Goal: Task Accomplishment & Management: Use online tool/utility

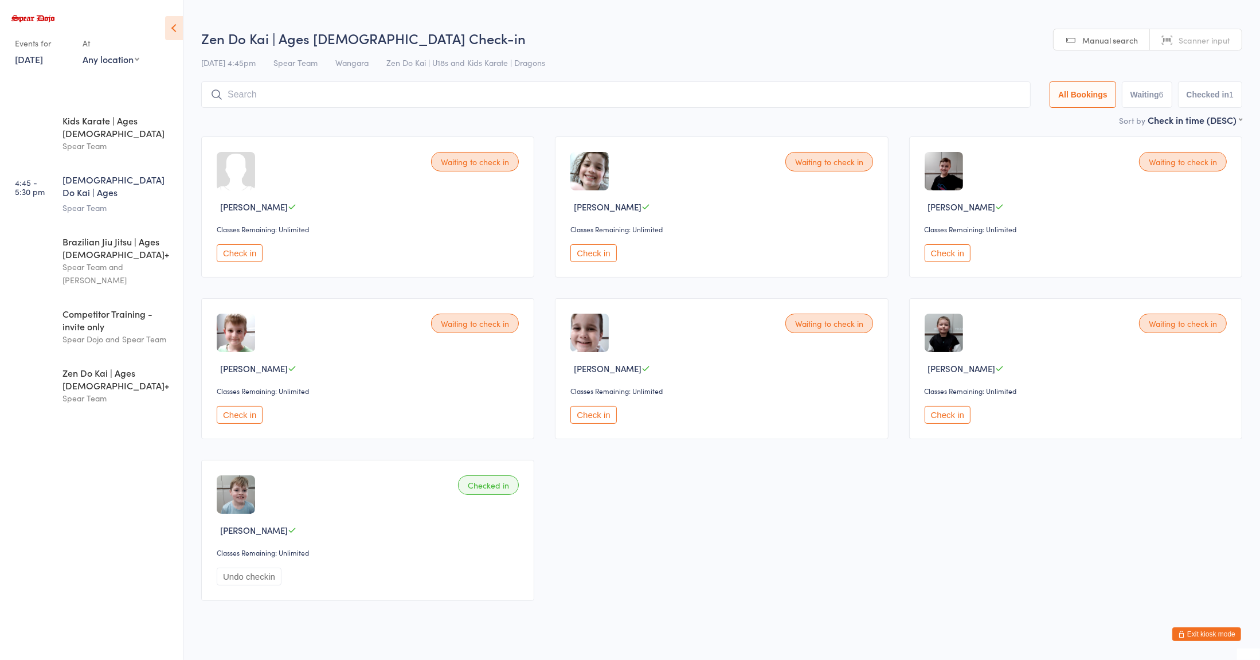
click at [305, 215] on div "Waiting to check in [PERSON_NAME] Classes Remaining: Unlimited Check in" at bounding box center [367, 206] width 333 height 141
click at [246, 257] on button "Check in" at bounding box center [240, 253] width 46 height 18
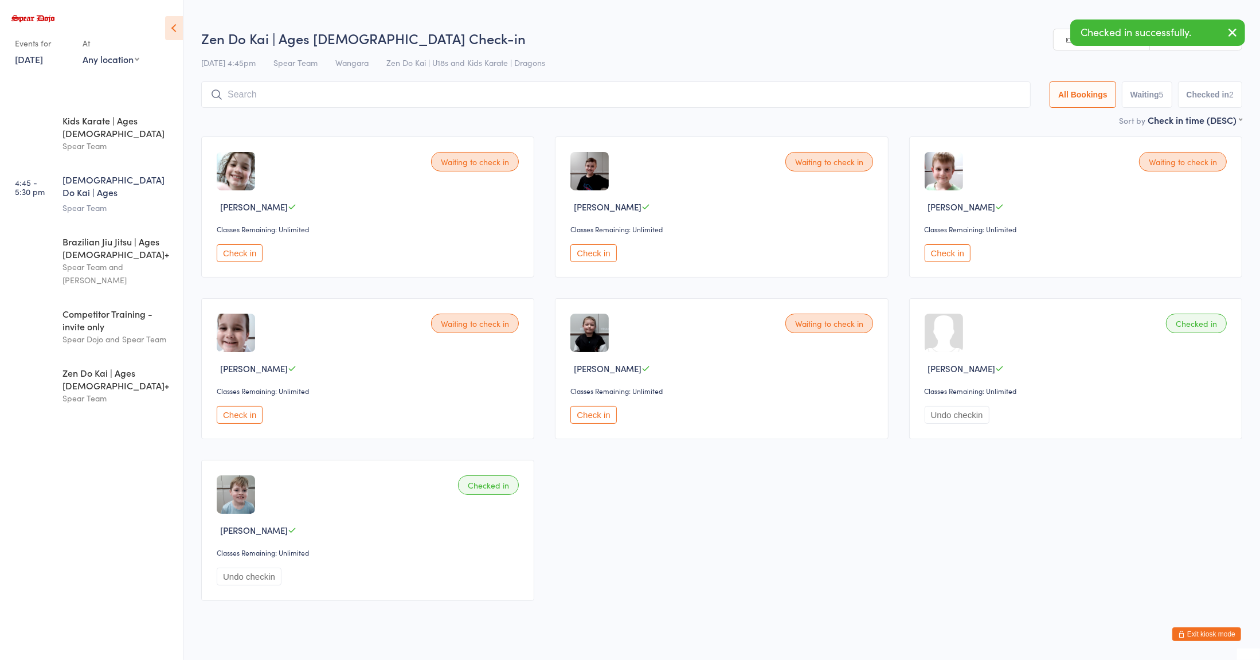
click at [241, 253] on button "Check in" at bounding box center [240, 253] width 46 height 18
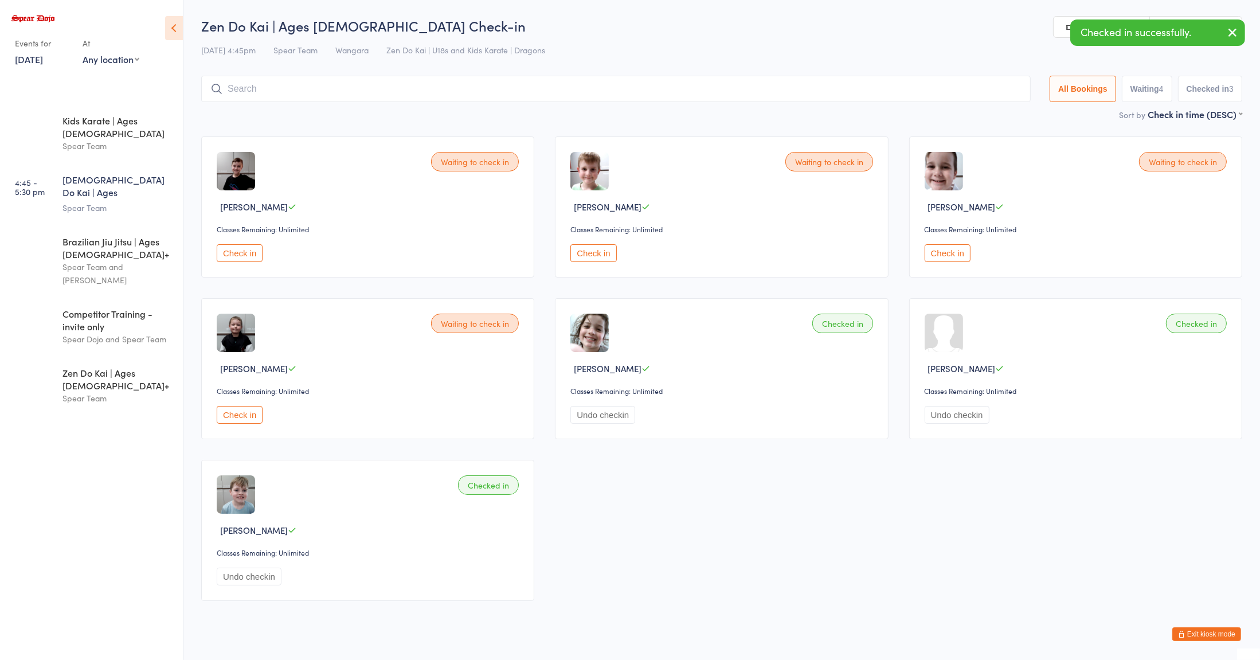
click at [242, 413] on button "Check in" at bounding box center [240, 415] width 46 height 18
click at [591, 252] on button "Check in" at bounding box center [593, 253] width 46 height 18
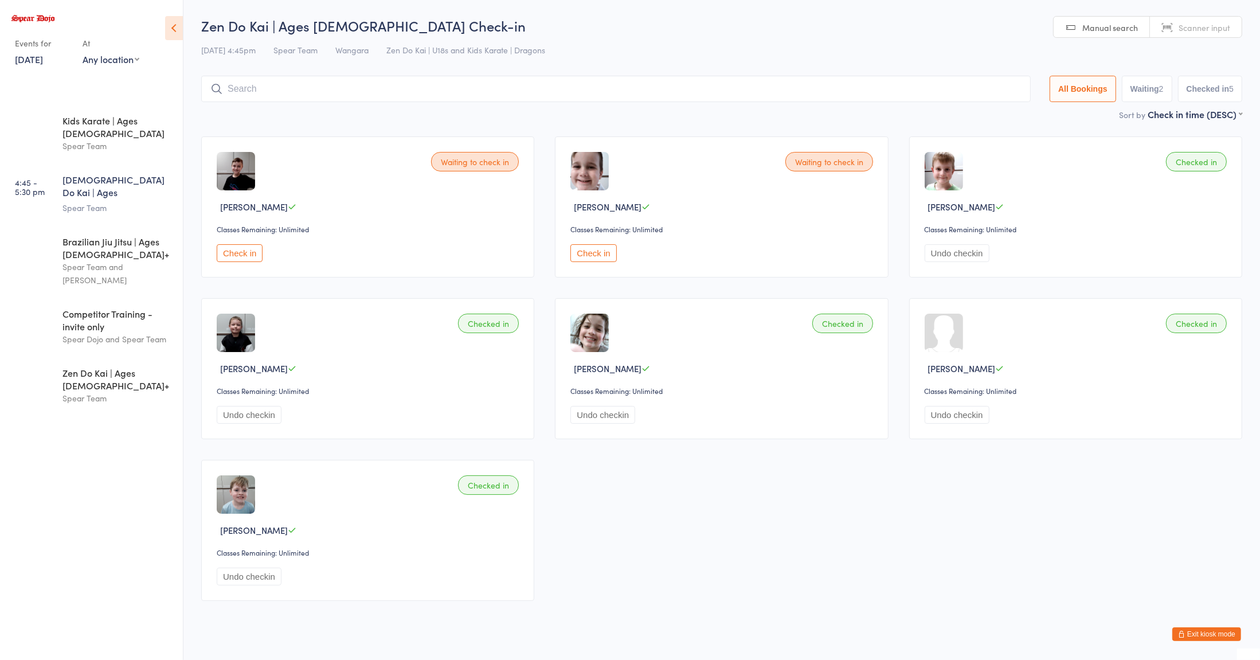
click at [311, 93] on input "search" at bounding box center [615, 89] width 829 height 26
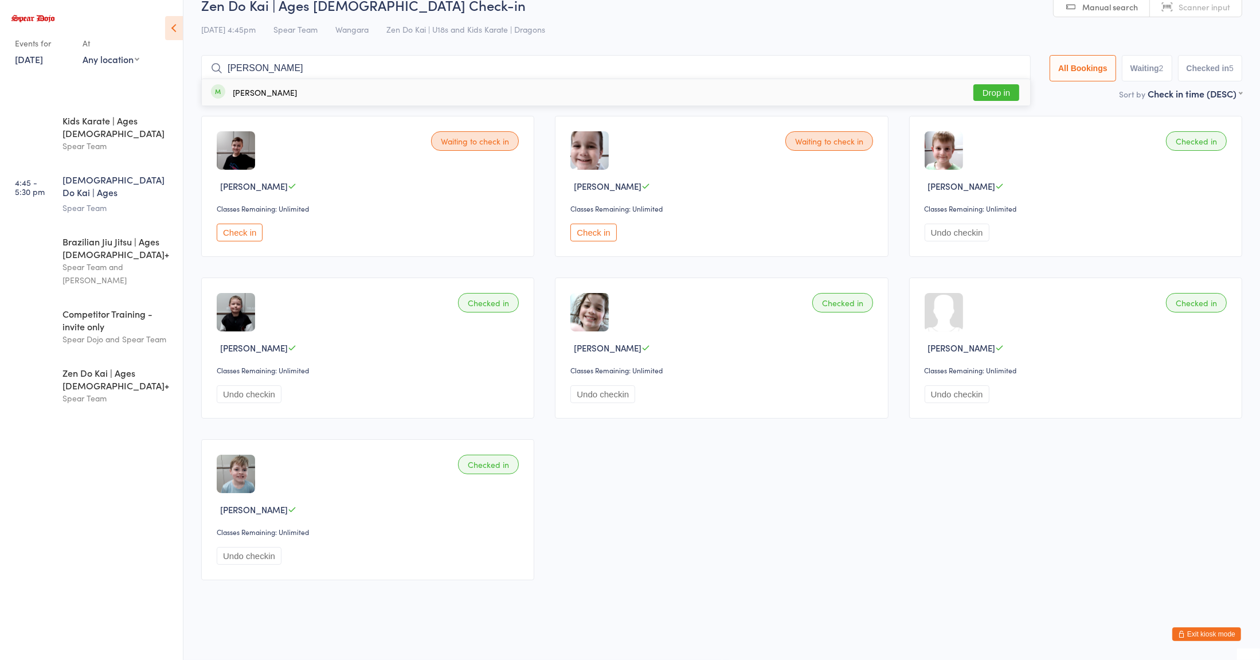
type input "[PERSON_NAME]"
click at [233, 95] on div "[PERSON_NAME]" at bounding box center [265, 92] width 64 height 9
click at [243, 69] on input "search" at bounding box center [615, 68] width 829 height 26
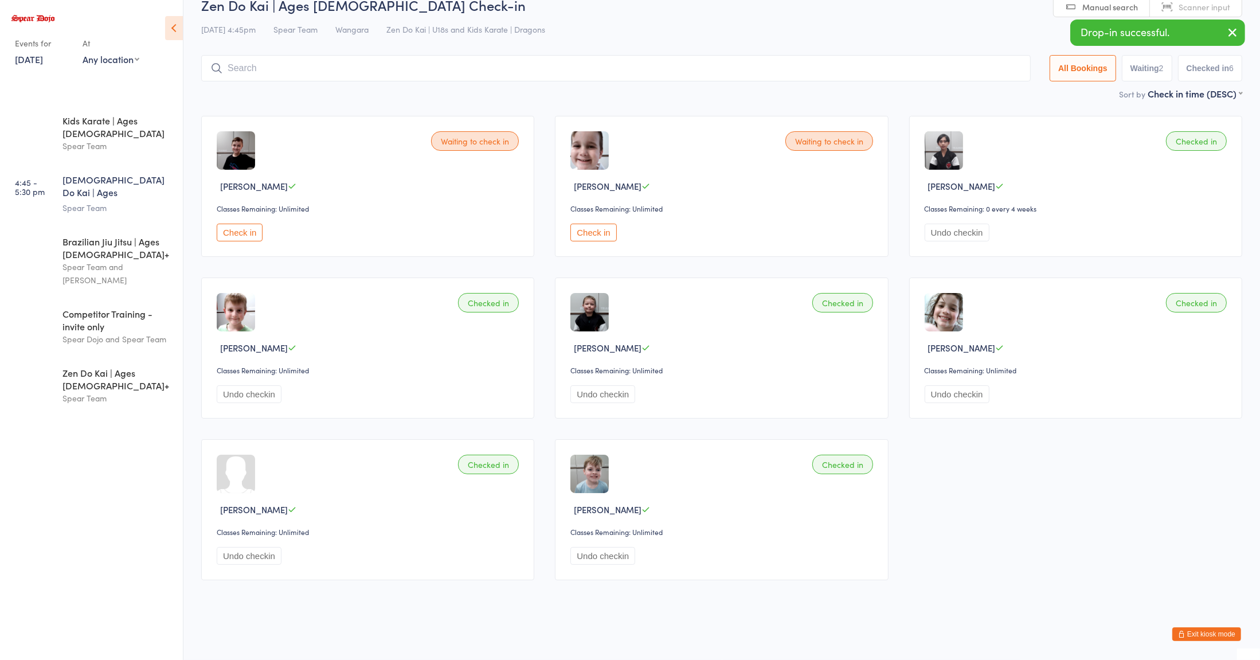
click at [328, 370] on div "Classes Remaining: Unlimited" at bounding box center [369, 370] width 305 height 10
click at [255, 64] on input "search" at bounding box center [615, 68] width 829 height 26
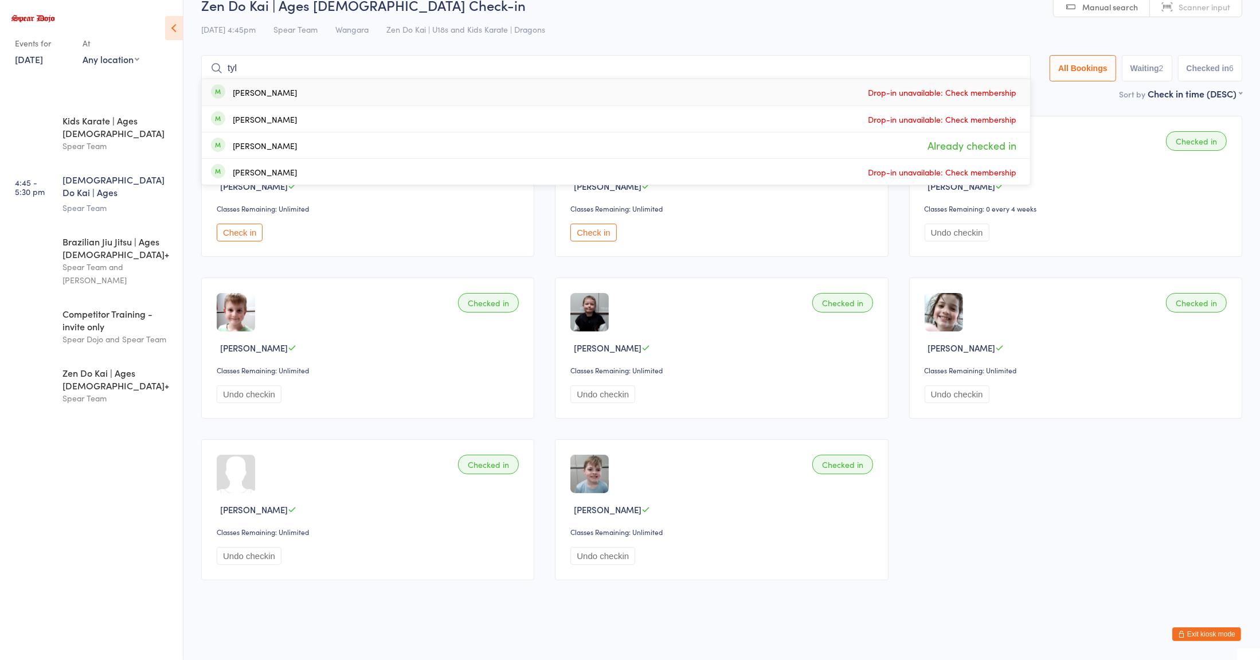
type input "tyl"
click at [245, 146] on div "[PERSON_NAME]" at bounding box center [265, 145] width 64 height 9
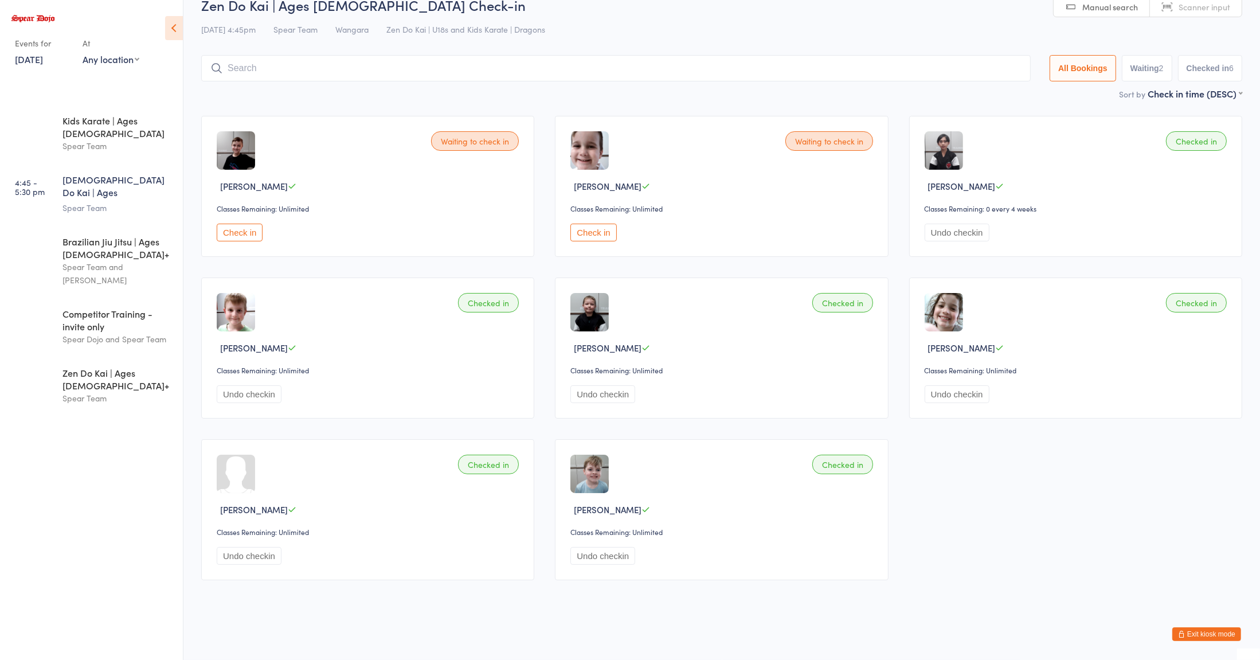
scroll to position [0, 0]
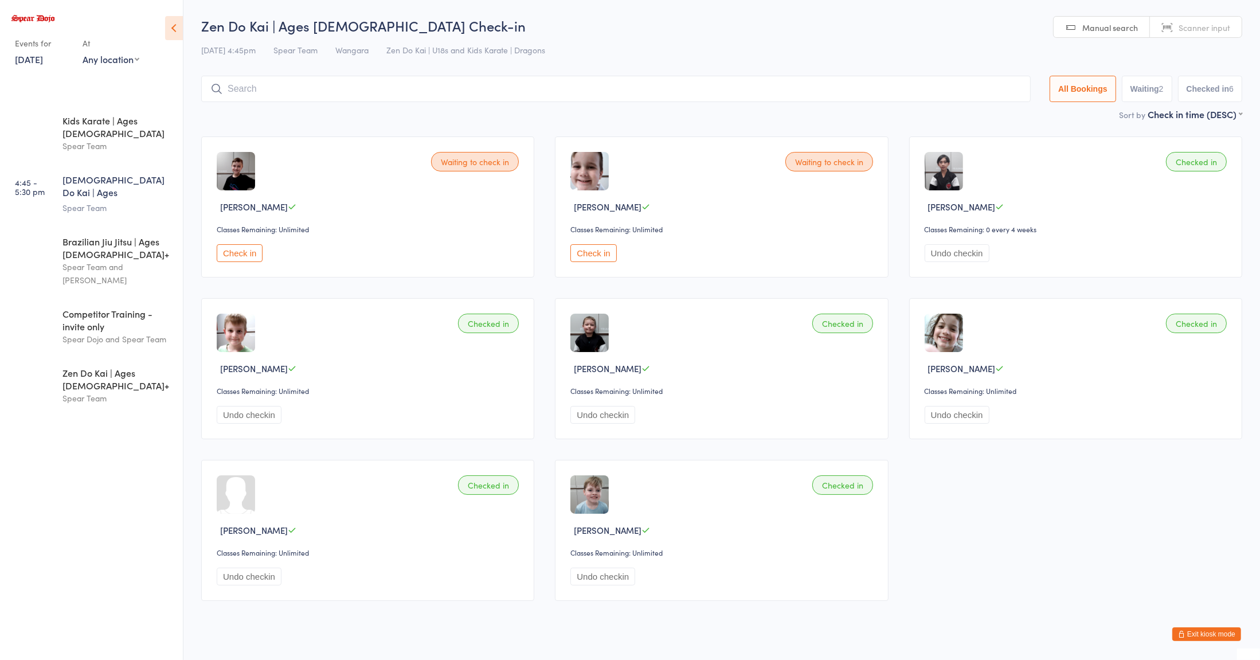
click at [291, 93] on input "search" at bounding box center [615, 89] width 829 height 26
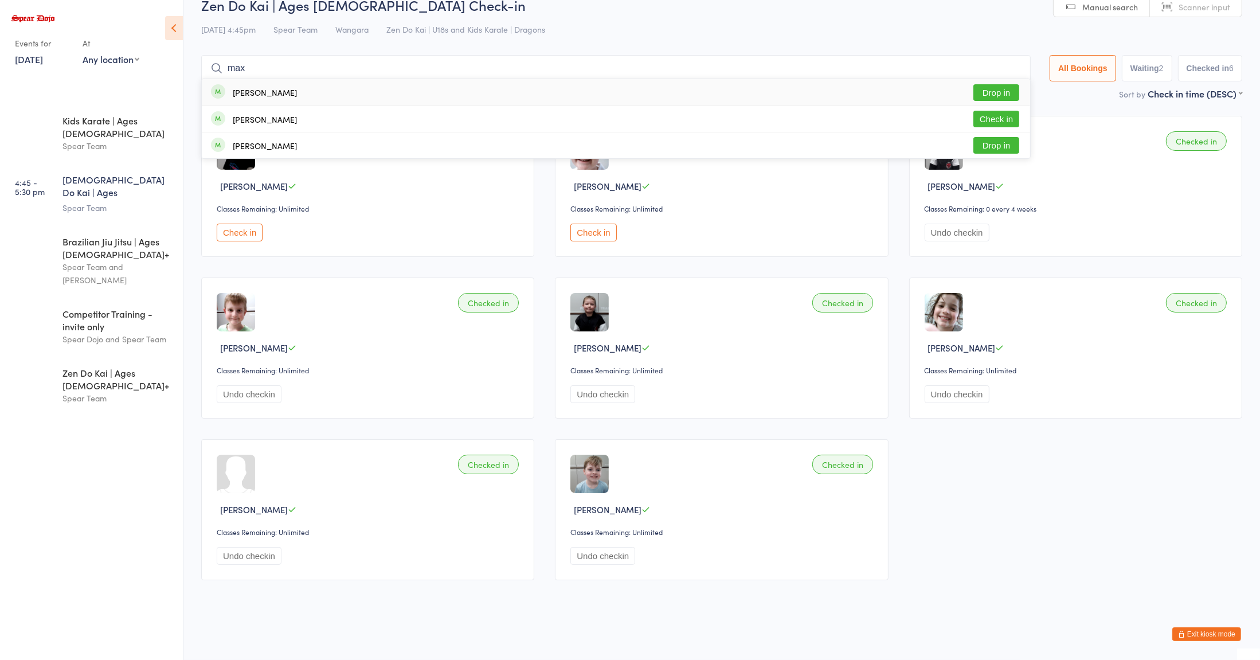
type input "max"
click at [235, 146] on div "[PERSON_NAME]" at bounding box center [265, 145] width 64 height 9
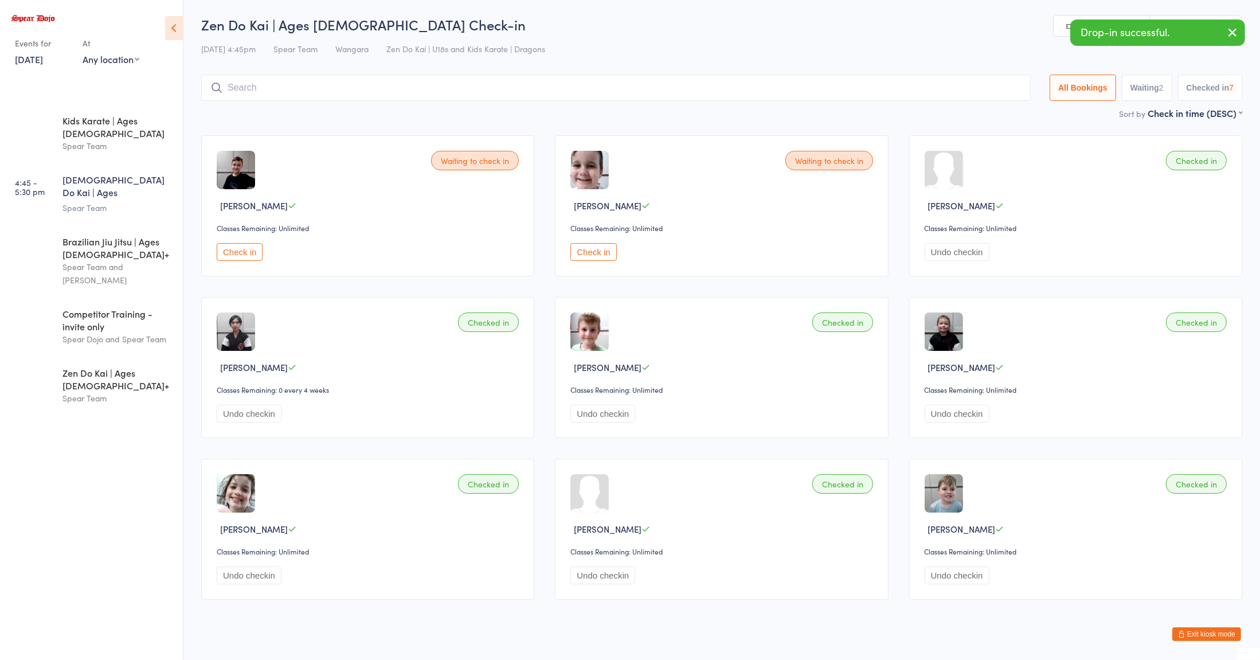
scroll to position [0, 0]
click at [383, 193] on div "Waiting to check in [PERSON_NAME] Classes Remaining: Unlimited Check in" at bounding box center [367, 206] width 333 height 141
click at [332, 84] on input "search" at bounding box center [615, 89] width 829 height 26
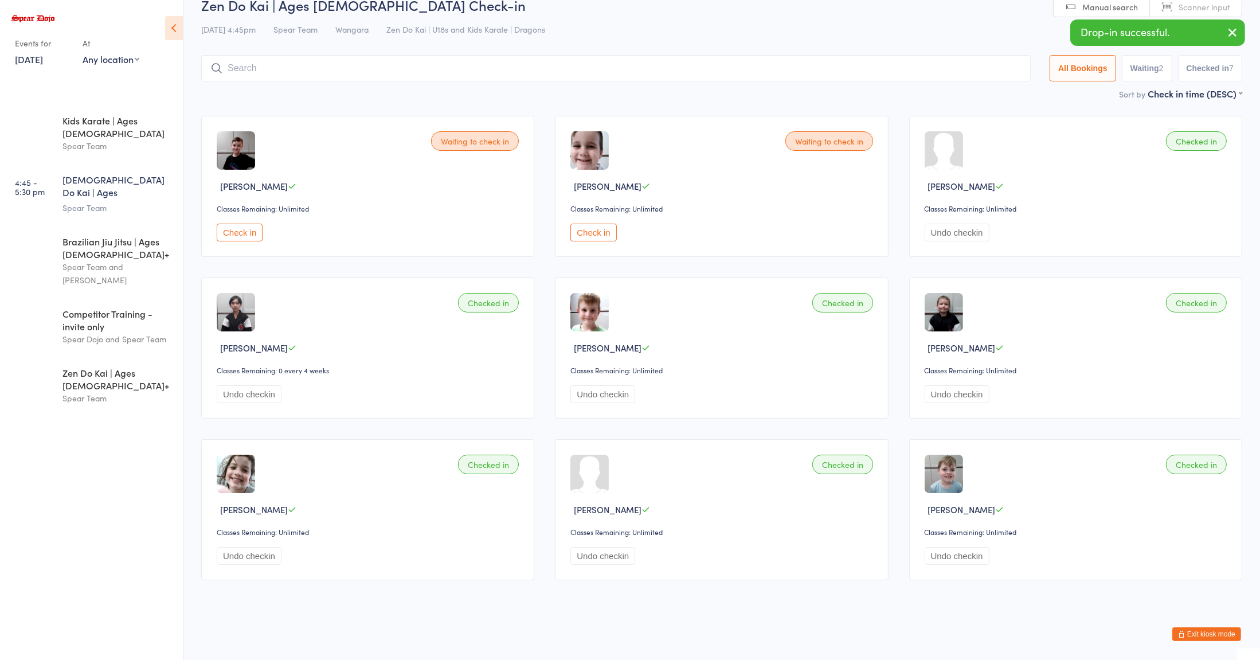
click at [393, 274] on div "Waiting to check in [PERSON_NAME] Classes Remaining: Unlimited Check in Waiting…" at bounding box center [721, 347] width 1061 height 485
click at [328, 64] on input "search" at bounding box center [615, 69] width 829 height 26
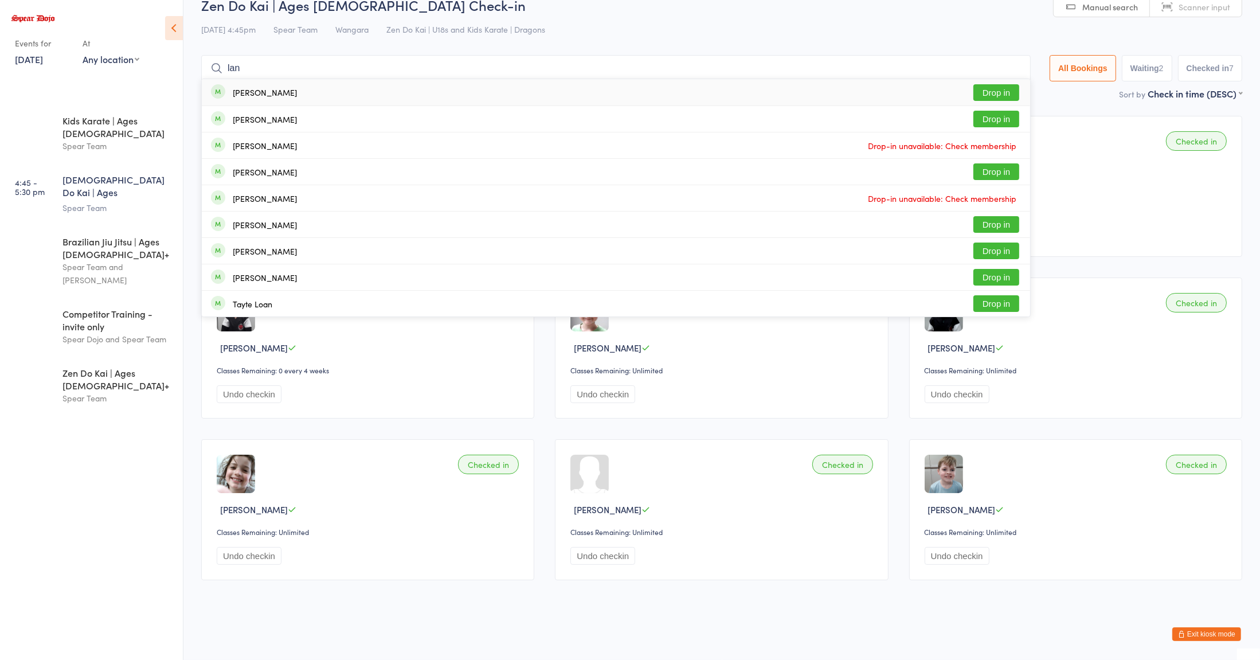
type input "lan"
click at [248, 248] on div "[PERSON_NAME]" at bounding box center [265, 250] width 64 height 9
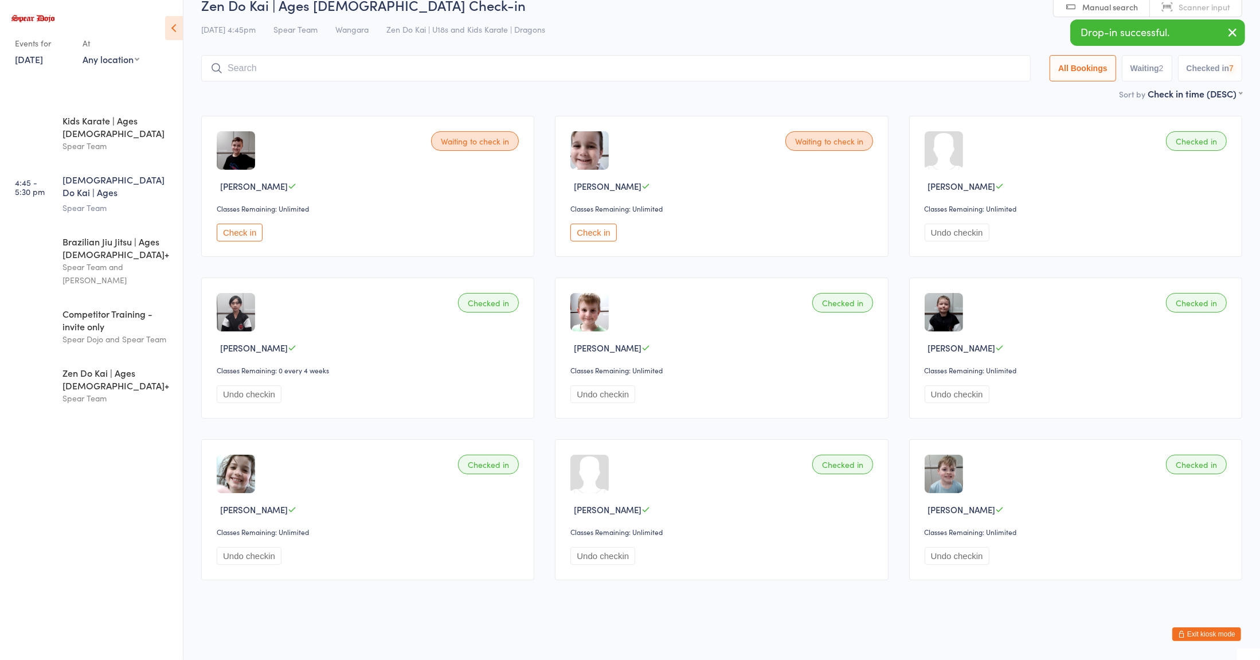
click at [245, 64] on input "search" at bounding box center [615, 68] width 829 height 26
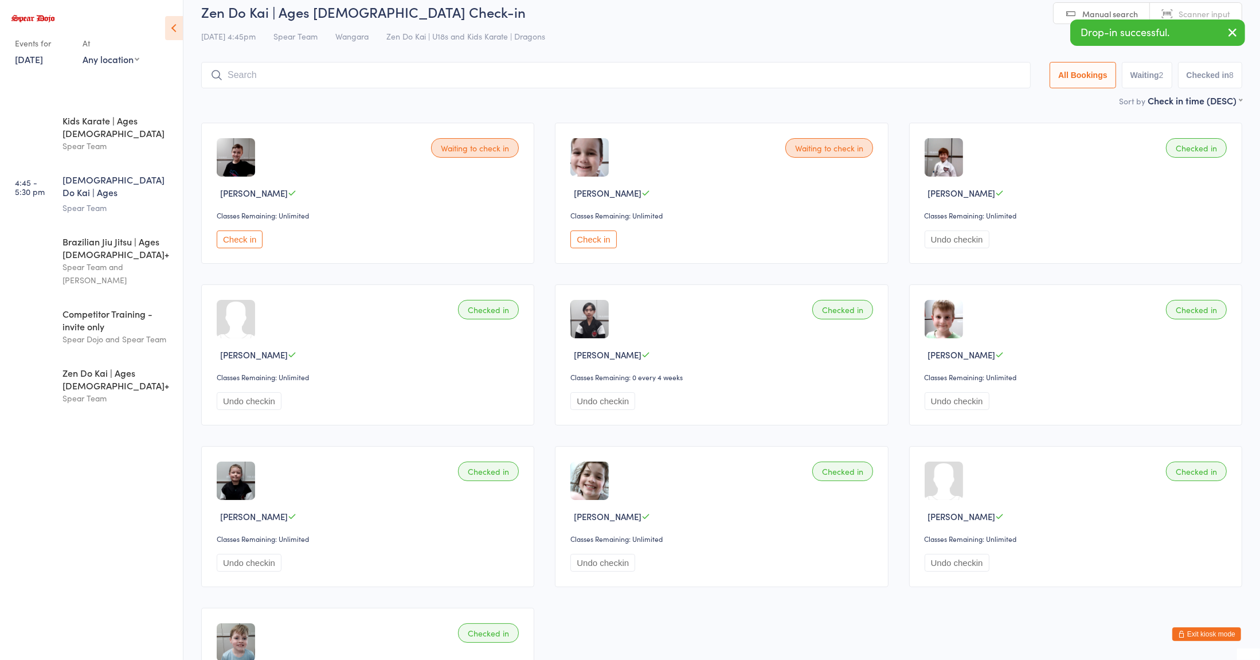
scroll to position [0, 0]
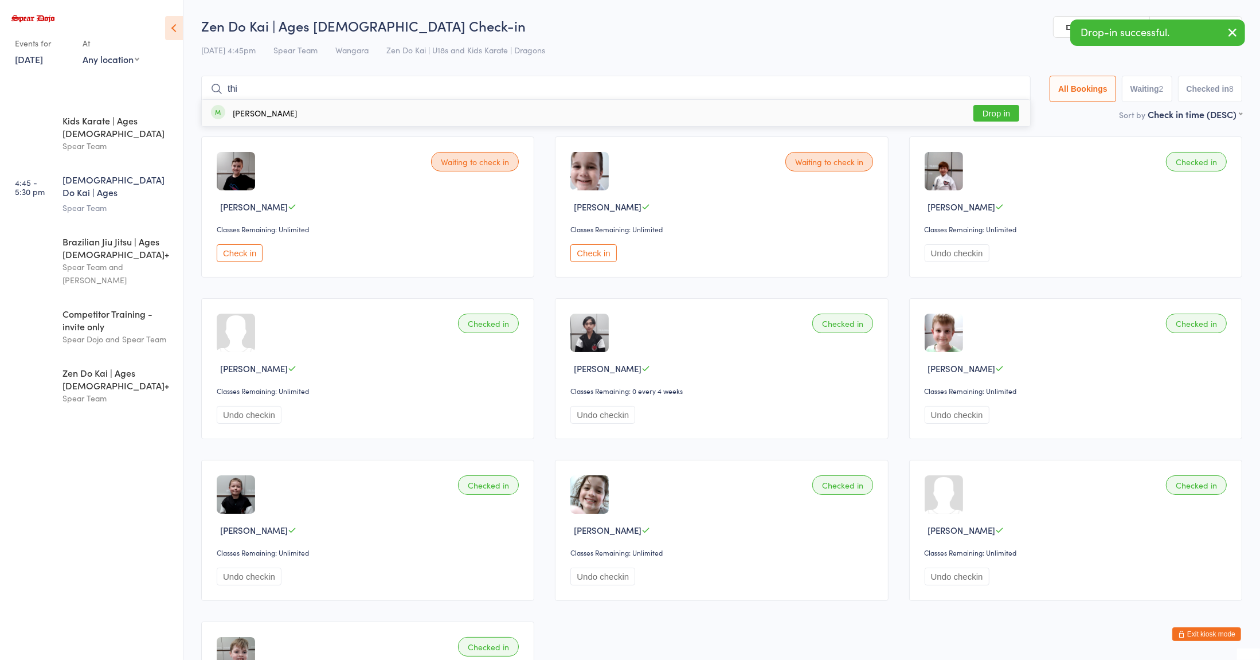
type input "thi"
click at [242, 115] on div "[PERSON_NAME]" at bounding box center [265, 112] width 64 height 9
click at [392, 174] on div "Waiting to check in [PERSON_NAME] Classes Remaining: Unlimited Check in" at bounding box center [367, 206] width 333 height 141
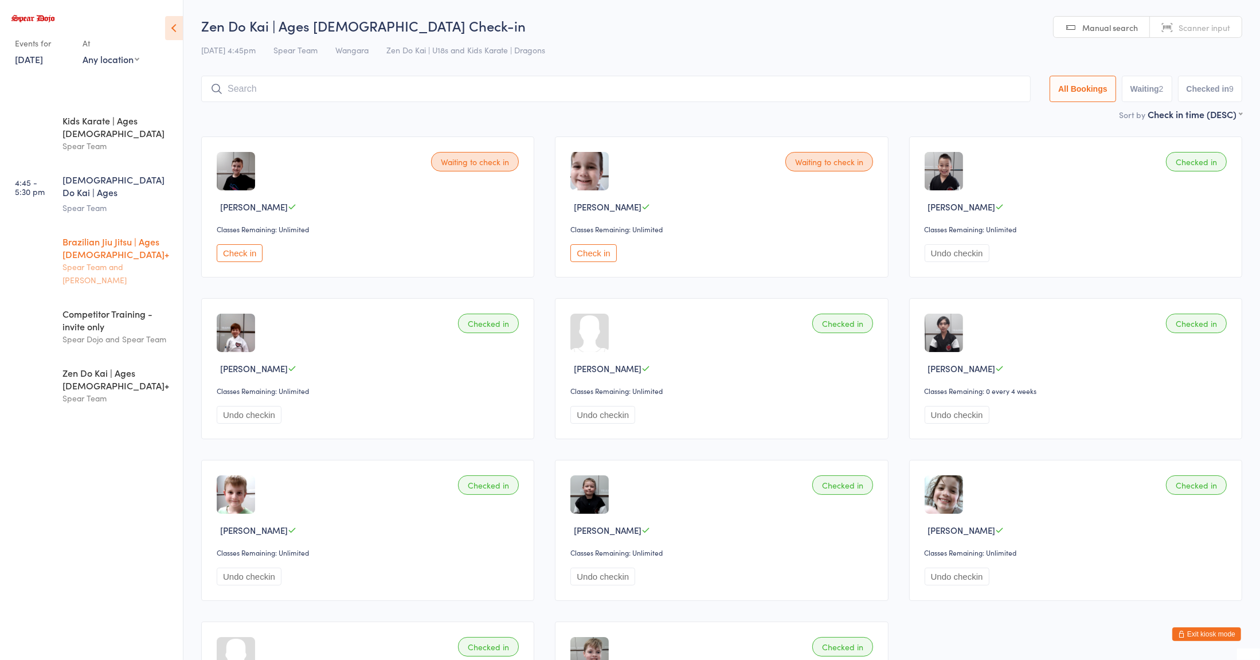
click at [110, 235] on div "Brazilian Jiu Jitsu | Ages [DEMOGRAPHIC_DATA]+" at bounding box center [117, 247] width 111 height 25
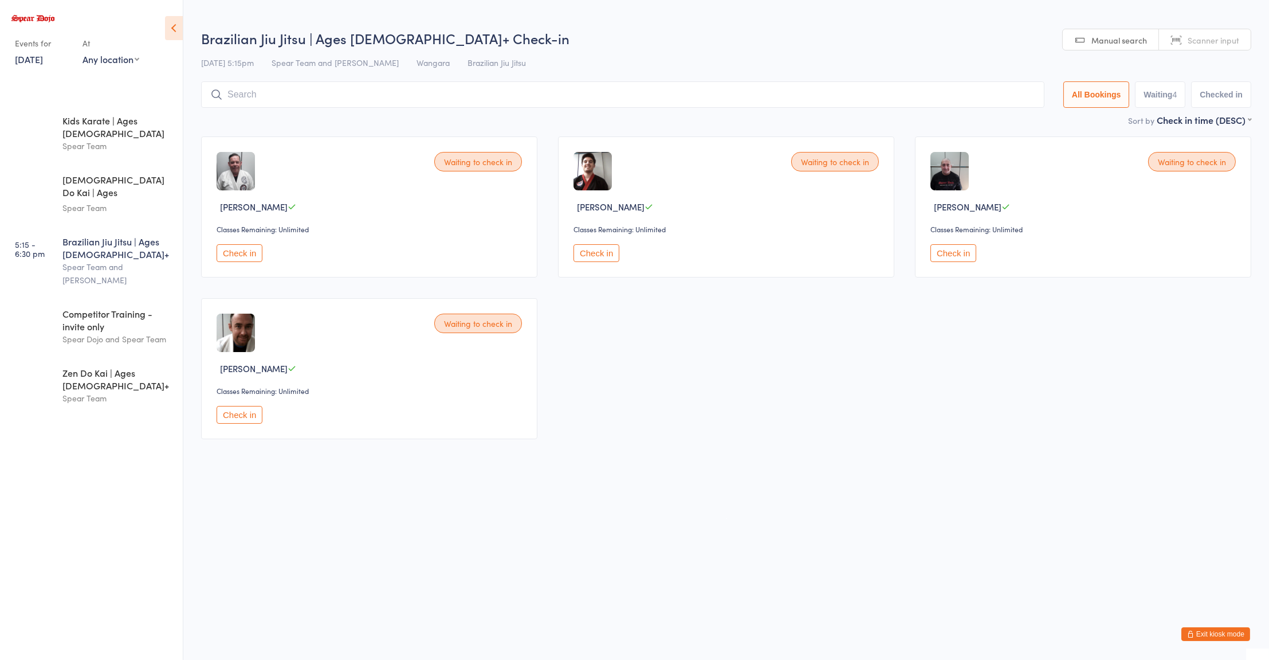
click at [949, 254] on button "Check in" at bounding box center [954, 253] width 46 height 18
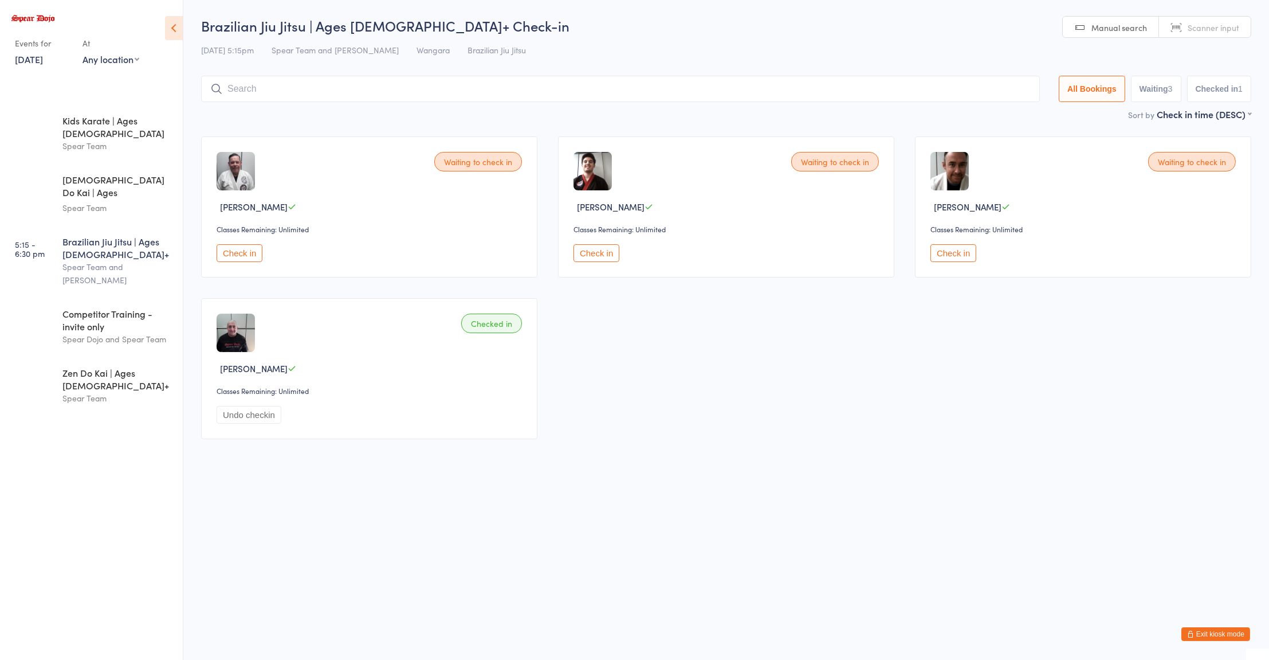
click at [124, 260] on div "Spear Team and [PERSON_NAME]" at bounding box center [117, 273] width 111 height 26
type input "kos"
click at [1005, 108] on button "Drop in" at bounding box center [1006, 113] width 46 height 17
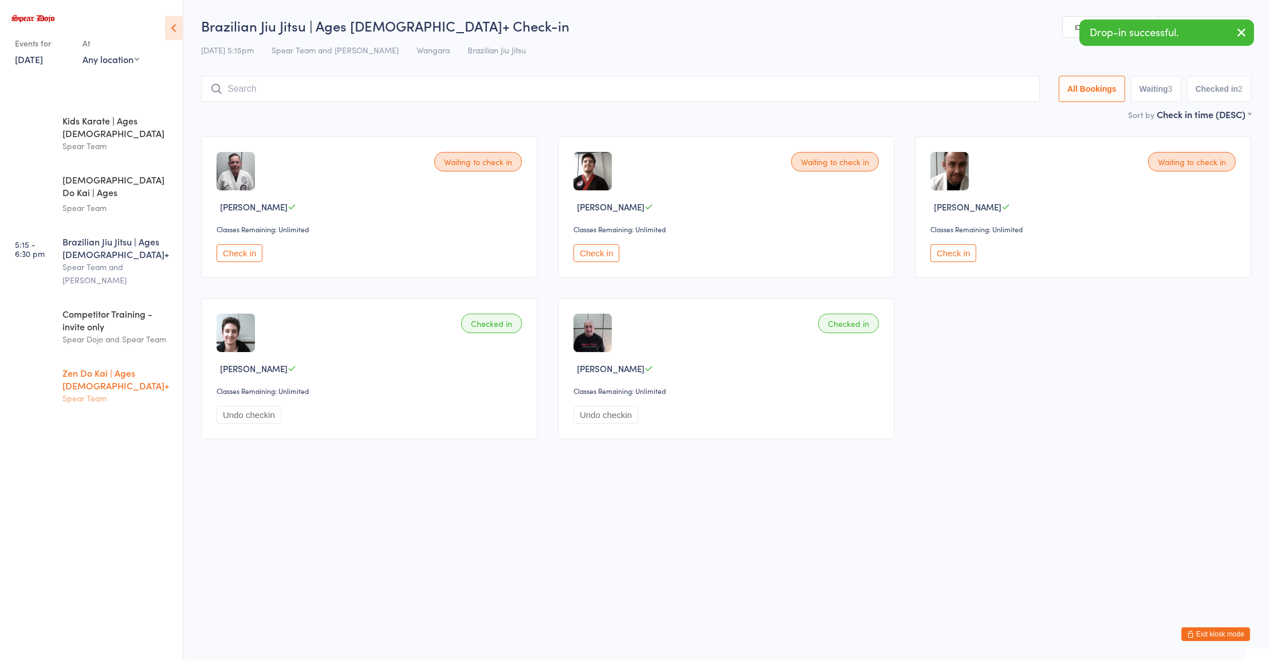
click at [119, 366] on div "Zen Do Kai | Ages [DEMOGRAPHIC_DATA]+" at bounding box center [117, 378] width 111 height 25
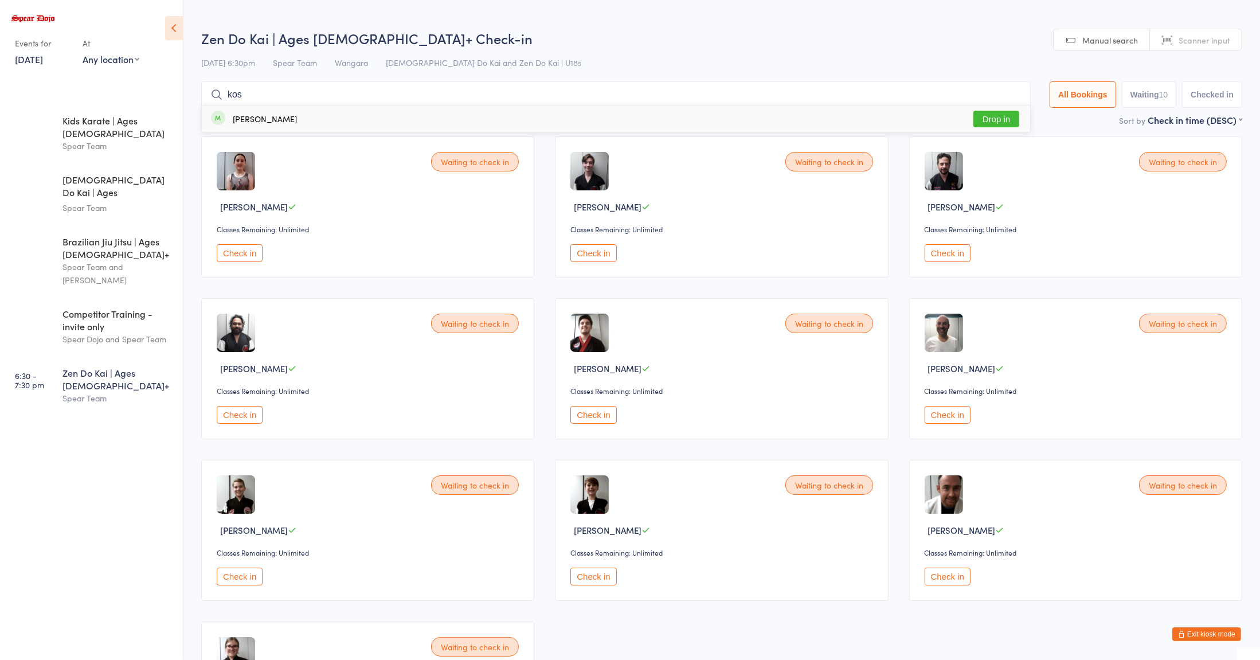
type input "kos"
click at [996, 118] on button "Drop in" at bounding box center [996, 119] width 46 height 17
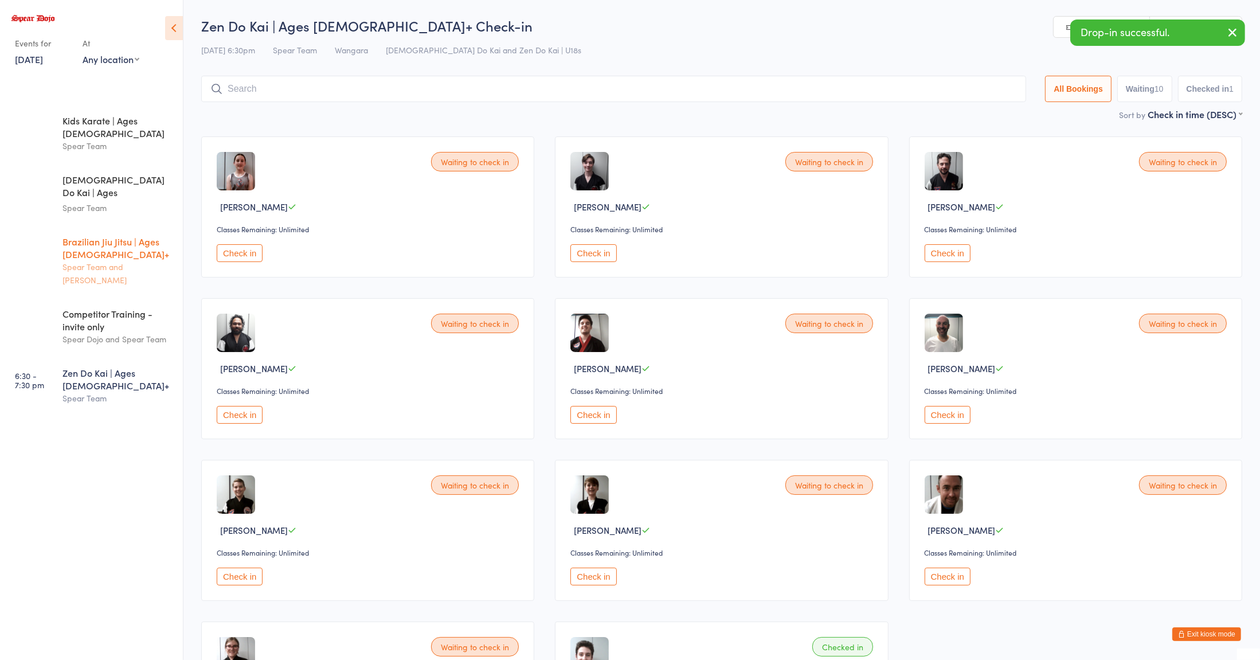
click at [138, 235] on div "Brazilian Jiu Jitsu | Ages [DEMOGRAPHIC_DATA]+" at bounding box center [117, 247] width 111 height 25
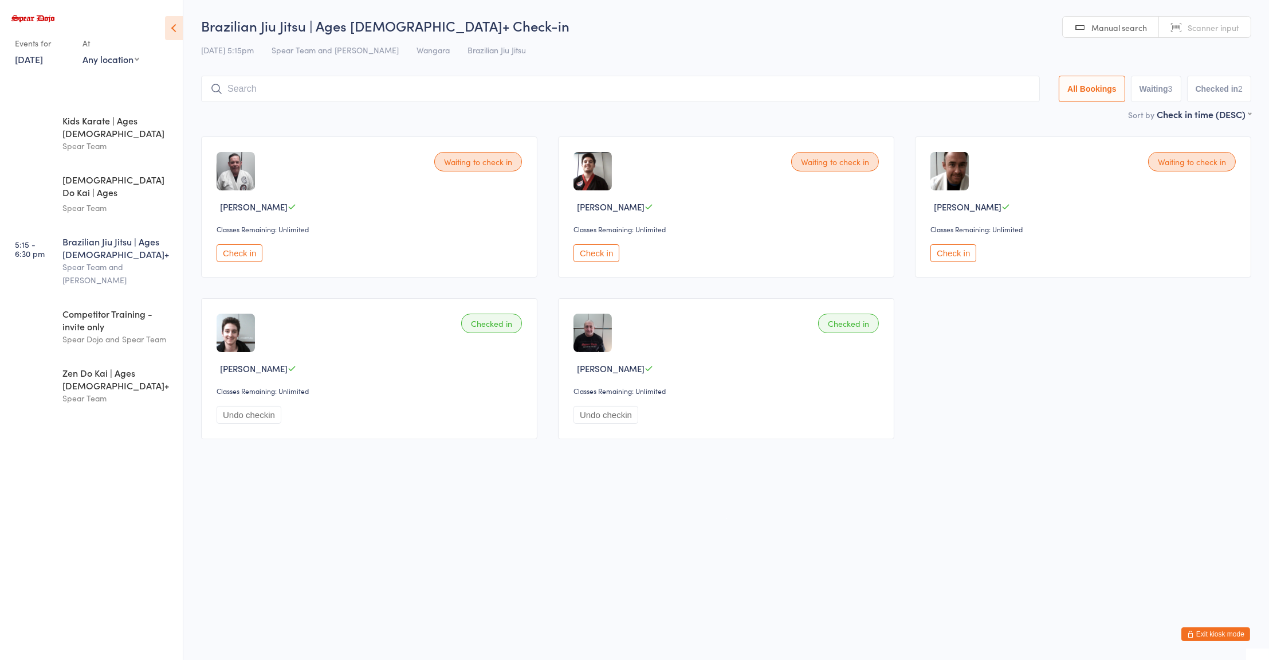
click at [142, 235] on div "Brazilian Jiu Jitsu | Ages [DEMOGRAPHIC_DATA]+" at bounding box center [117, 247] width 111 height 25
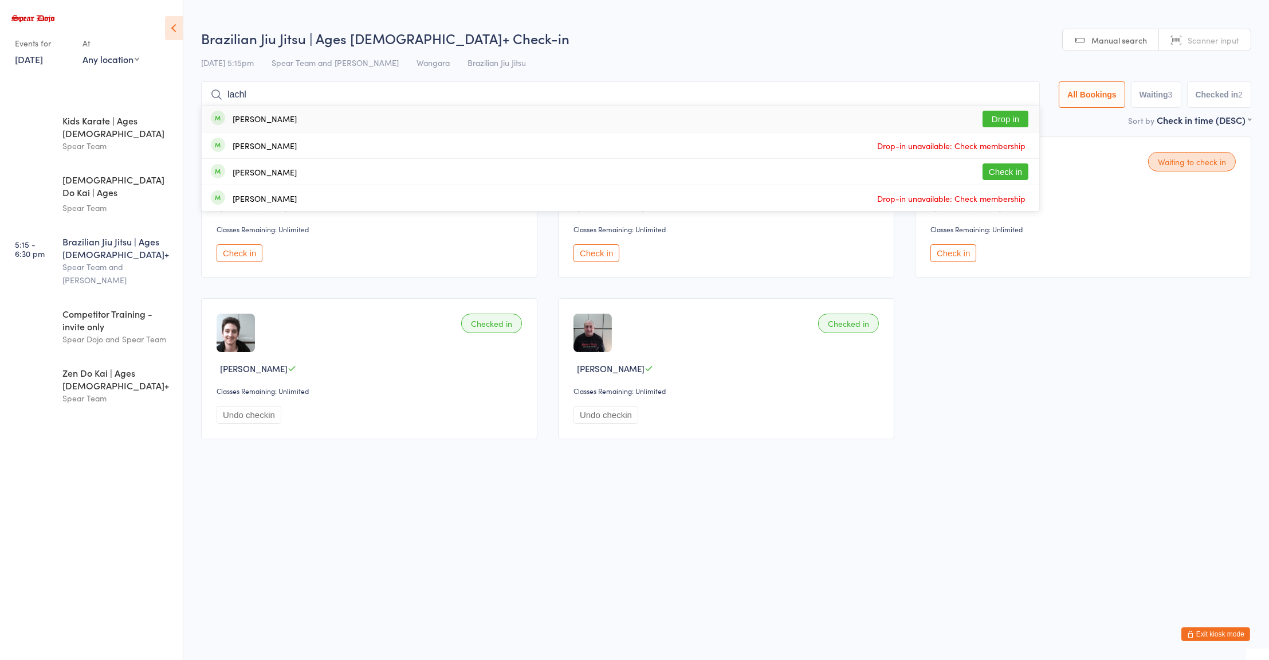
type input "lachl"
click at [1002, 120] on button "Drop in" at bounding box center [1006, 119] width 46 height 17
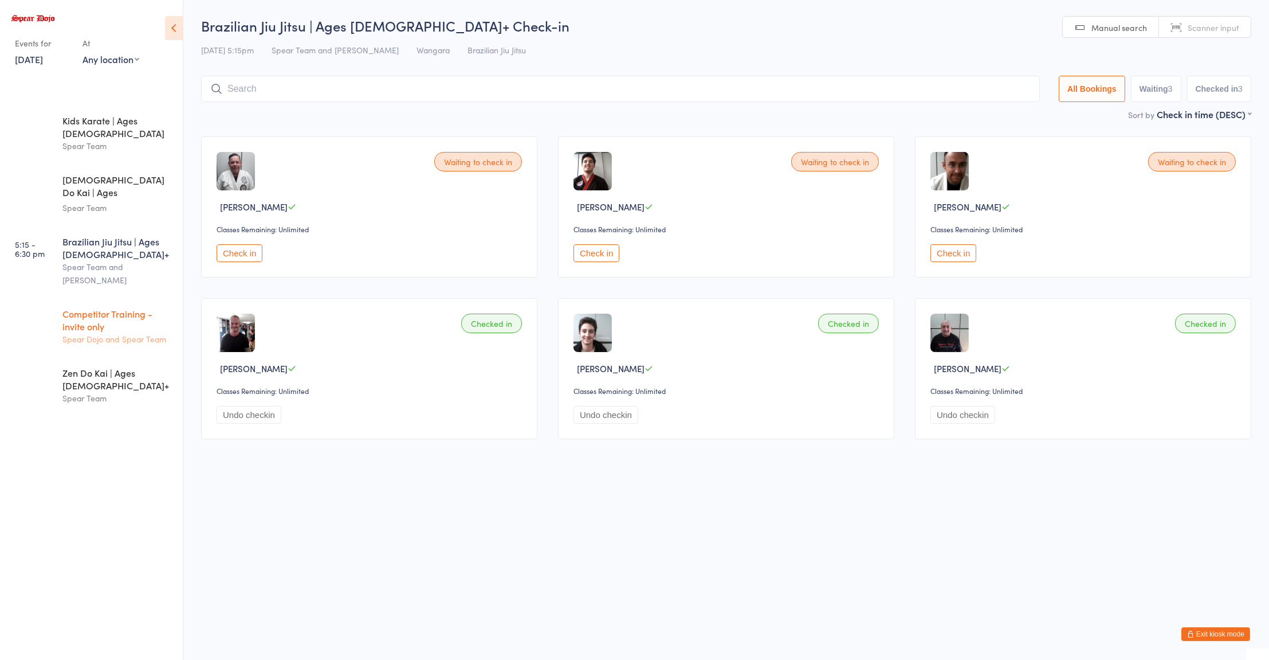
click at [116, 332] on div "Spear Dojo and Spear Team" at bounding box center [117, 338] width 111 height 13
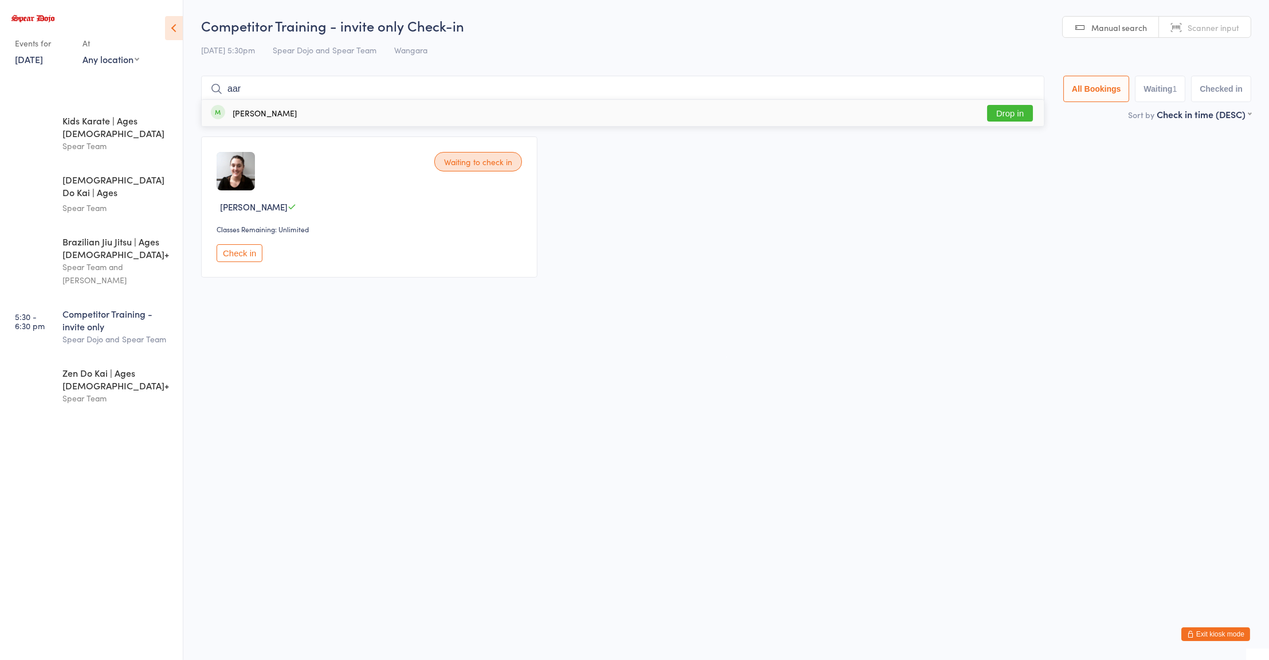
type input "aar"
click at [993, 111] on button "Drop in" at bounding box center [1010, 113] width 46 height 17
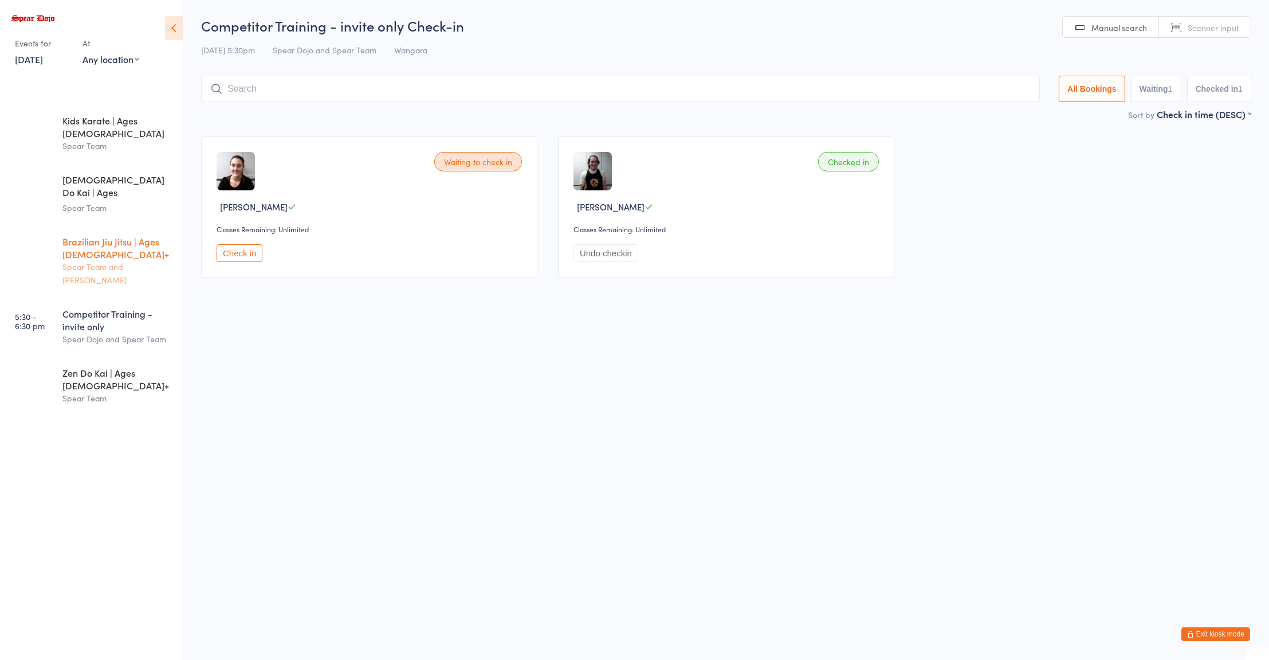
click at [111, 235] on div "Brazilian Jiu Jitsu | Ages [DEMOGRAPHIC_DATA]+" at bounding box center [117, 247] width 111 height 25
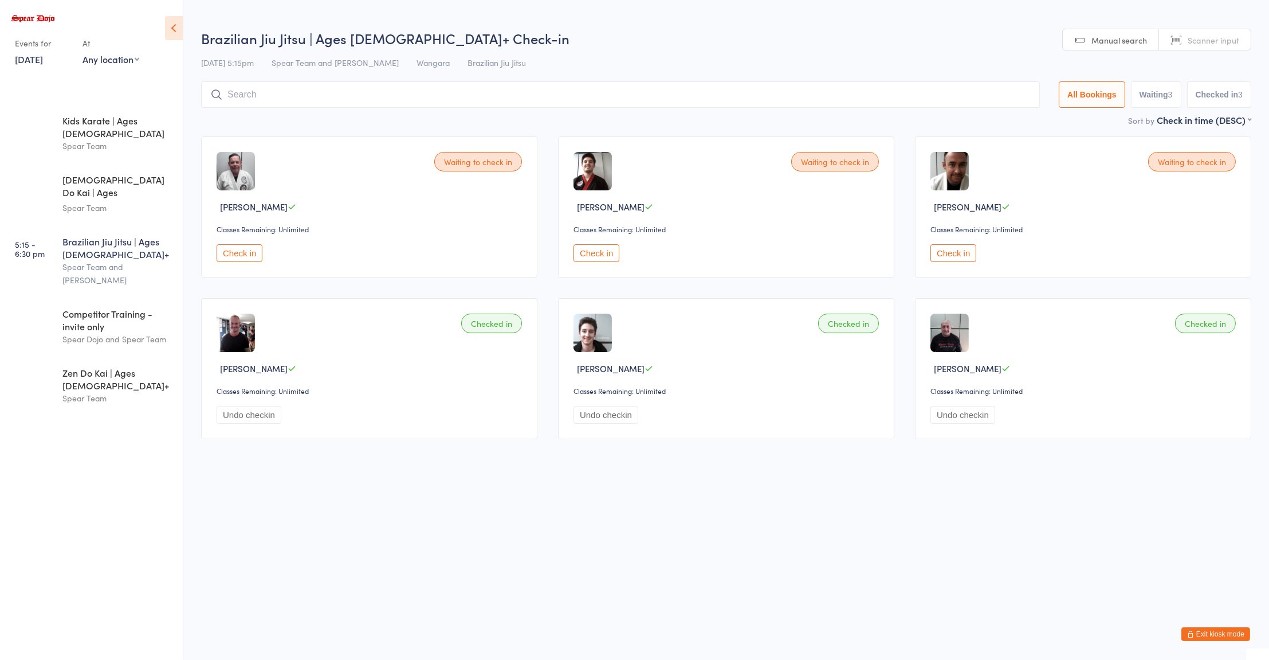
click at [601, 254] on button "Check in" at bounding box center [597, 253] width 46 height 18
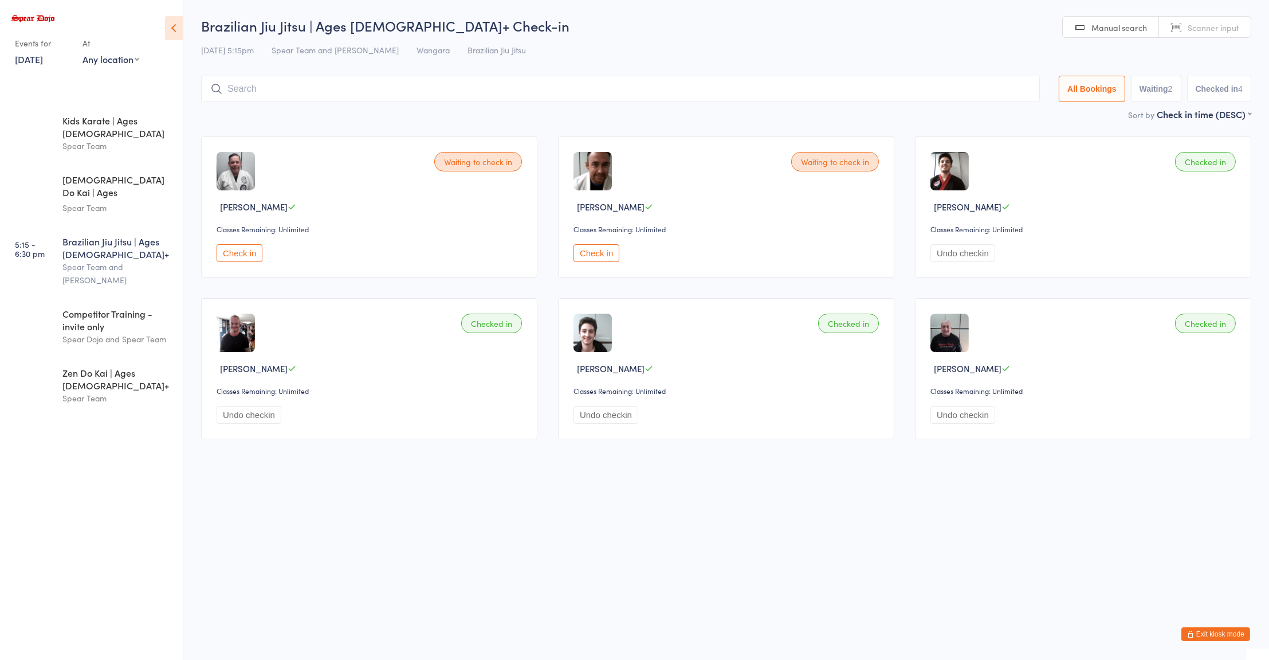
click at [242, 249] on button "Check in" at bounding box center [240, 253] width 46 height 18
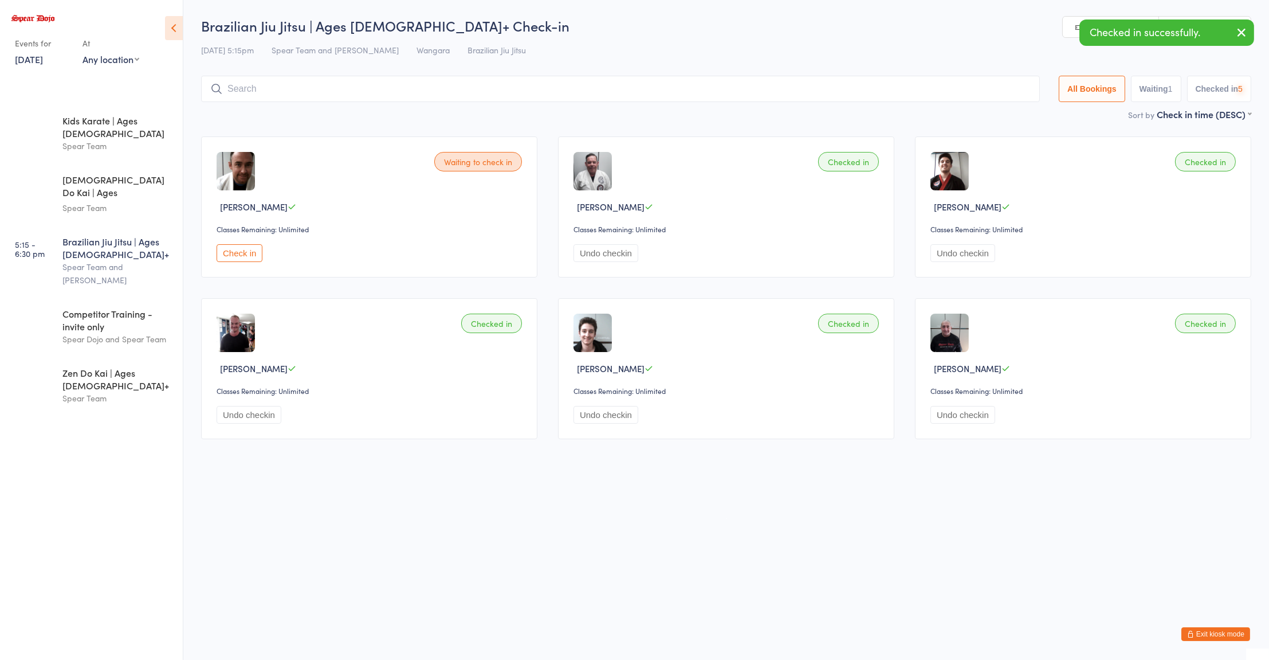
click at [243, 255] on button "Check in" at bounding box center [240, 253] width 46 height 18
click at [256, 254] on button "Undo checkin" at bounding box center [249, 253] width 65 height 18
click at [124, 235] on div "Brazilian Jiu Jitsu | Ages [DEMOGRAPHIC_DATA]+" at bounding box center [117, 247] width 111 height 25
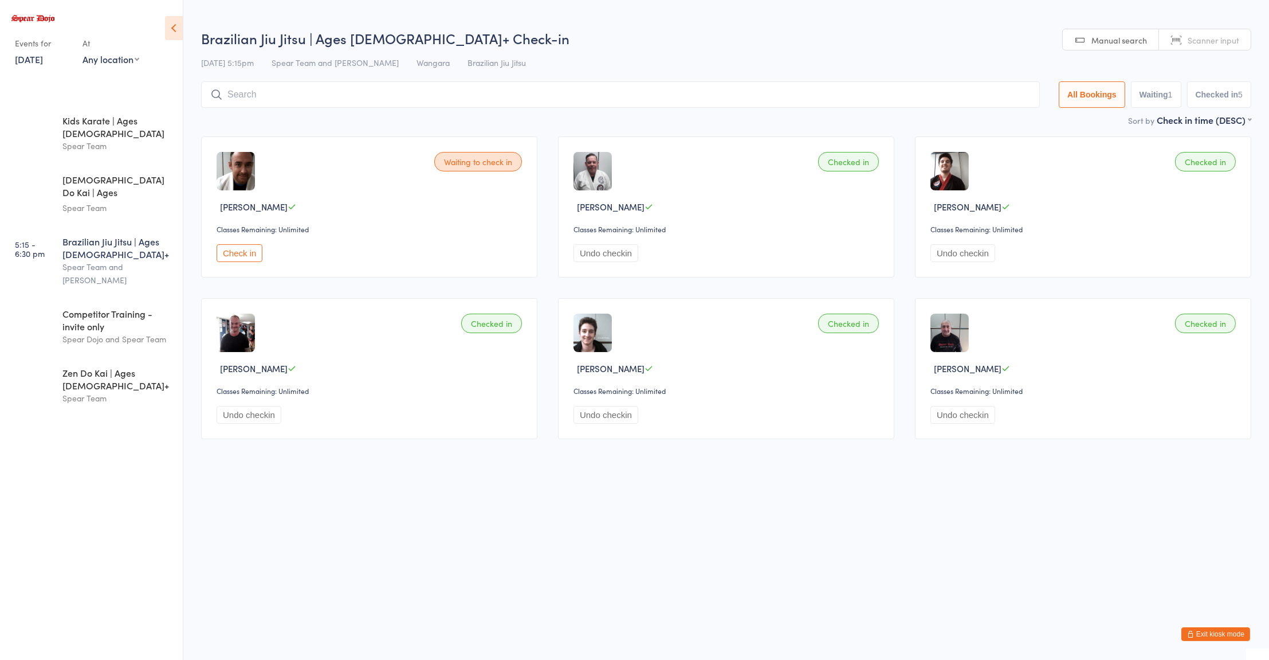
click at [350, 386] on div "Classes Remaining: Unlimited" at bounding box center [371, 391] width 309 height 10
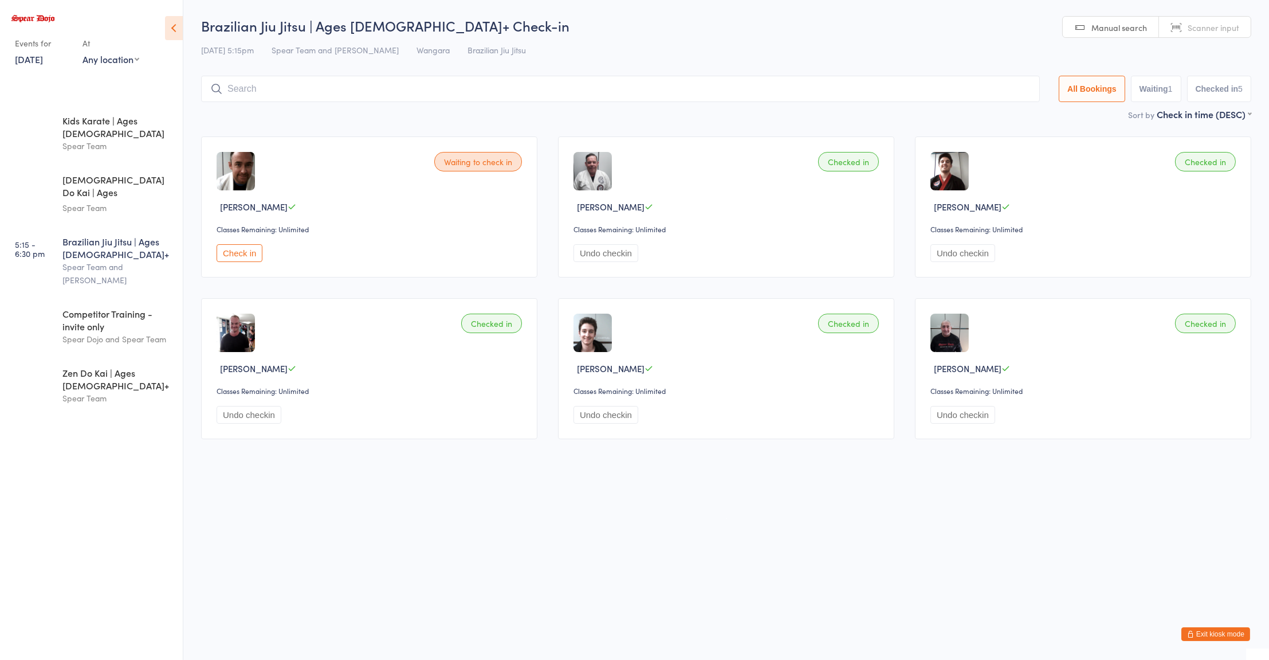
click at [850, 172] on div "Checked in [PERSON_NAME] Classes Remaining: Unlimited Undo checkin" at bounding box center [726, 206] width 336 height 141
click at [605, 257] on button "Undo checkin" at bounding box center [606, 253] width 65 height 18
click at [234, 255] on button "Check in" at bounding box center [240, 253] width 46 height 18
click at [407, 91] on input "search" at bounding box center [620, 89] width 839 height 26
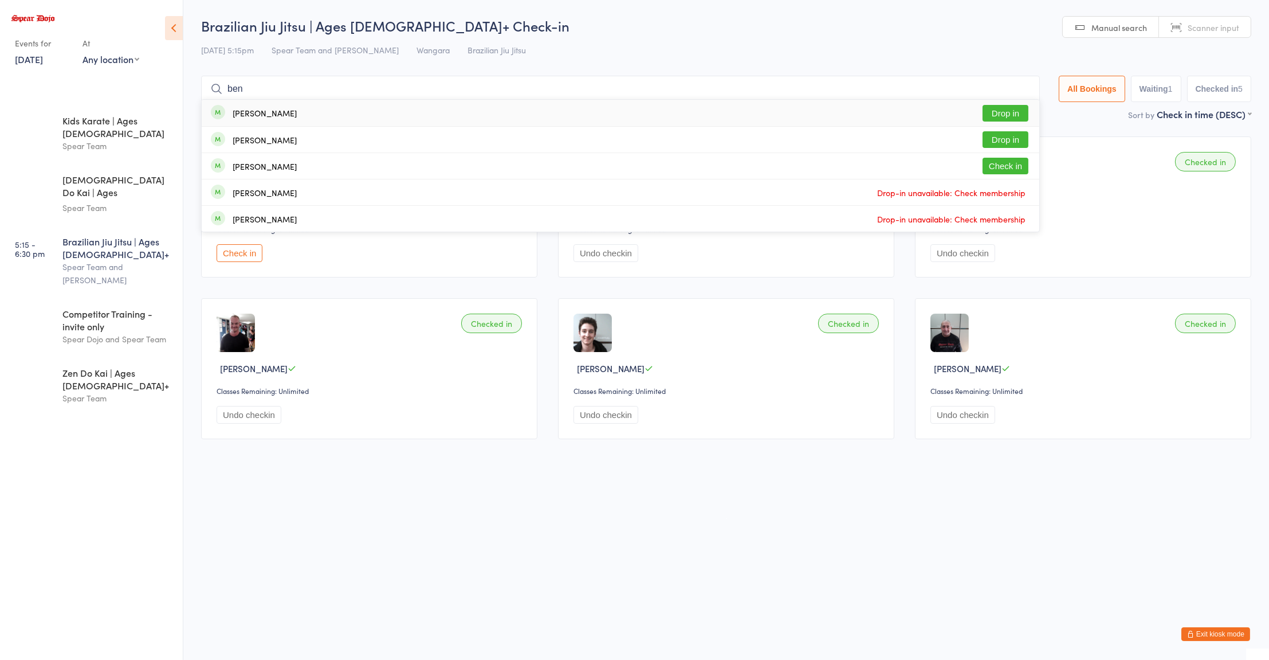
type input "ben"
click at [992, 111] on button "Drop in" at bounding box center [1006, 113] width 46 height 17
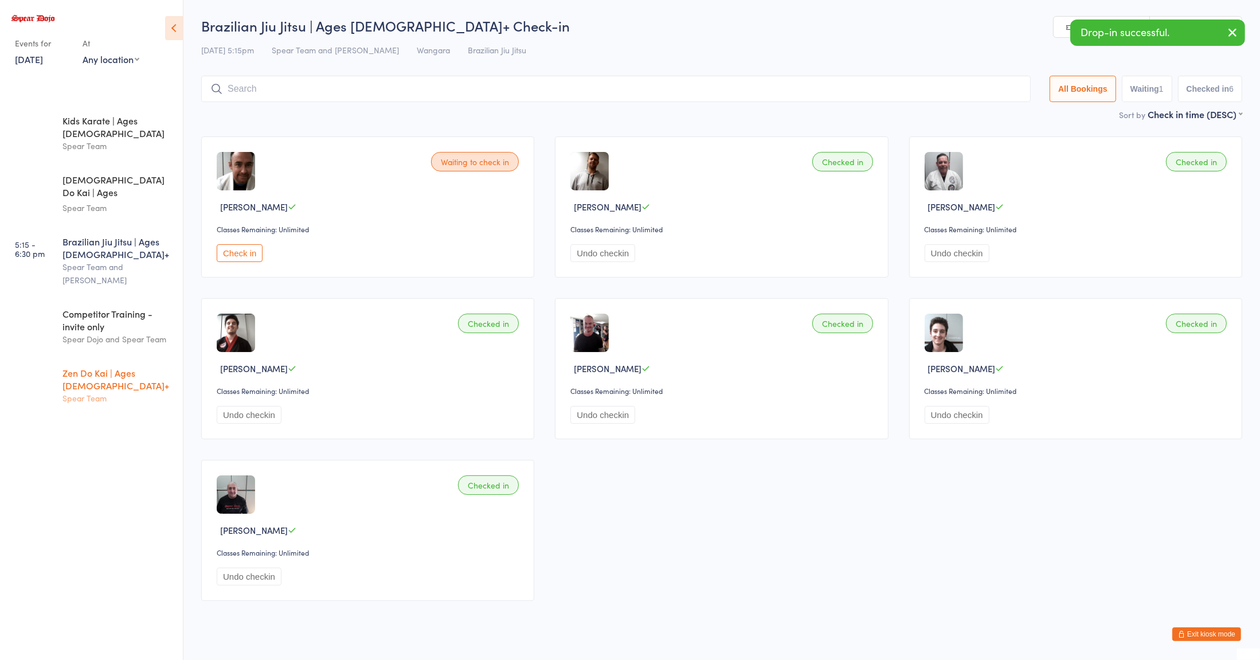
click at [108, 391] on div "Spear Team" at bounding box center [117, 397] width 111 height 13
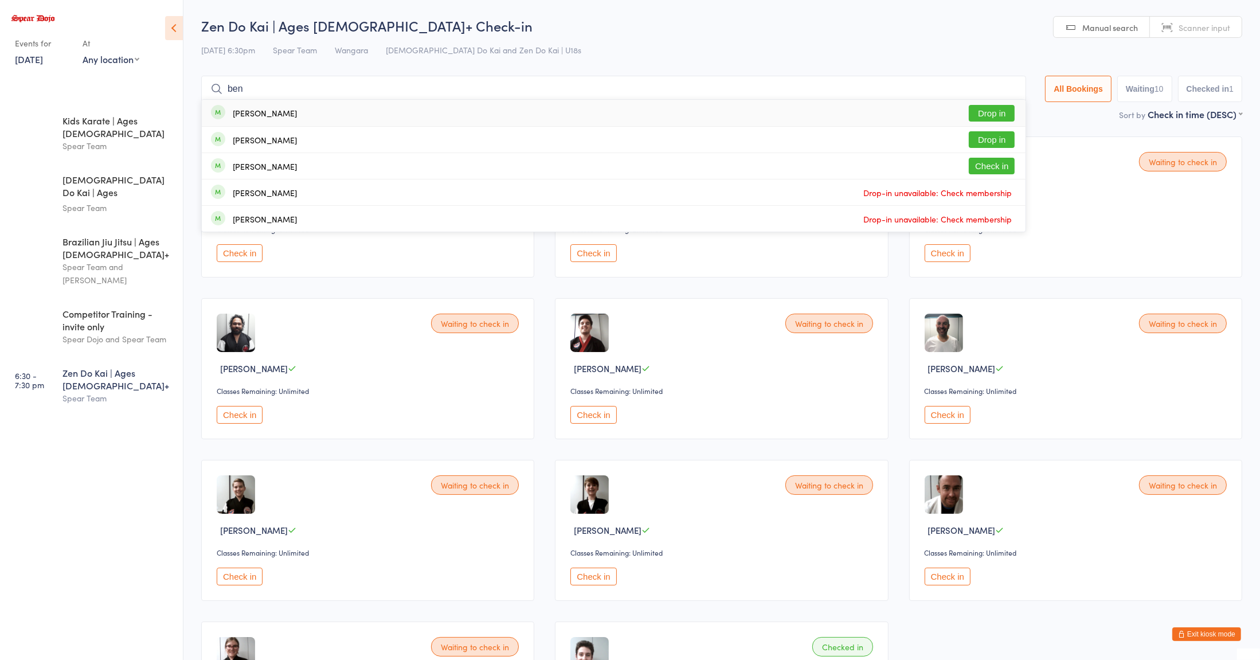
type input "ben"
click at [991, 115] on button "Drop in" at bounding box center [991, 113] width 46 height 17
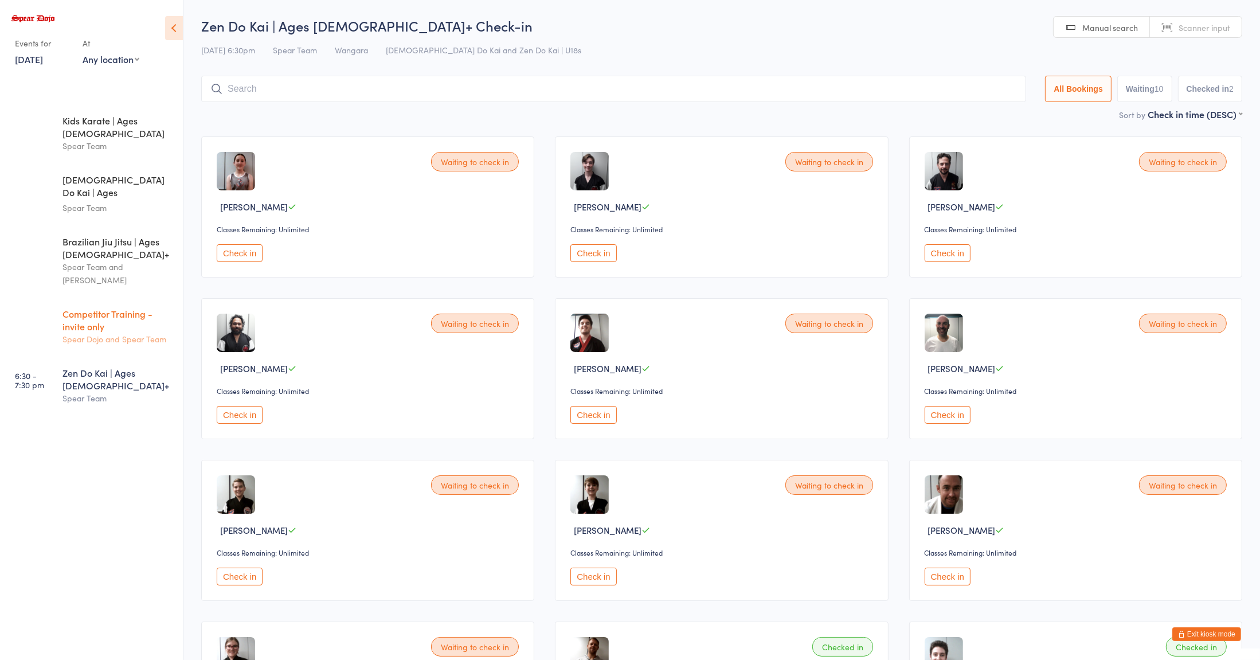
click at [83, 307] on div "Competitor Training - invite only" at bounding box center [117, 319] width 111 height 25
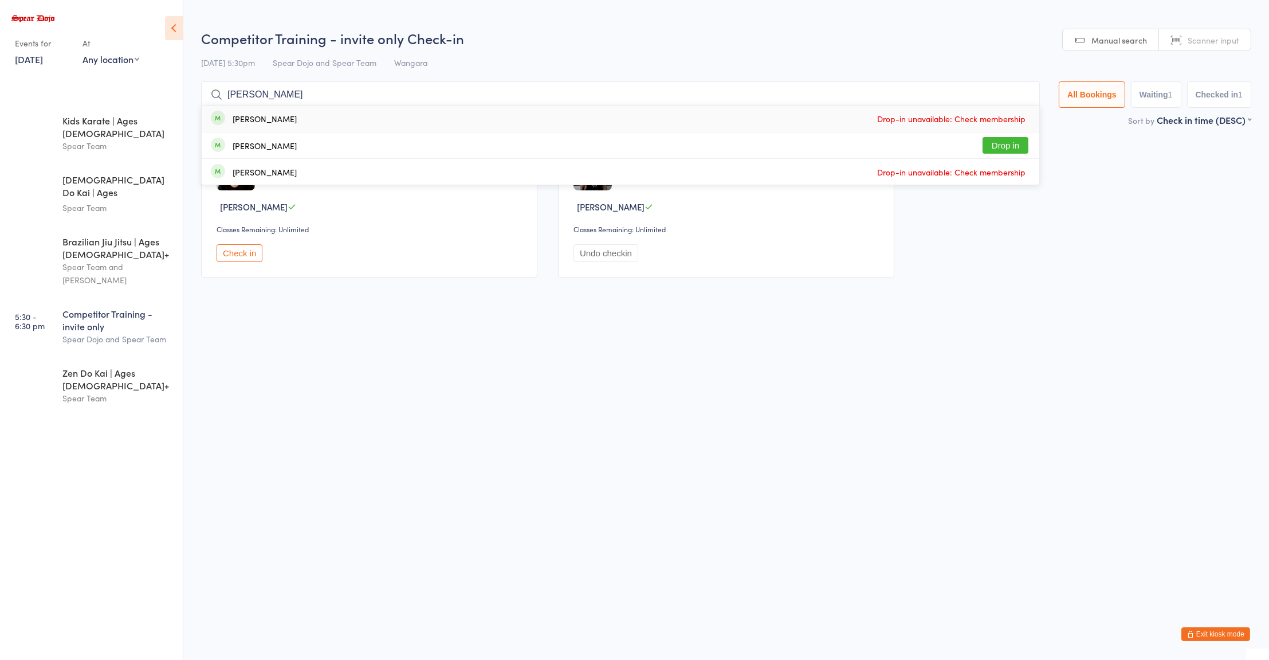
type input "[PERSON_NAME]"
click at [999, 146] on button "Drop in" at bounding box center [1006, 145] width 46 height 17
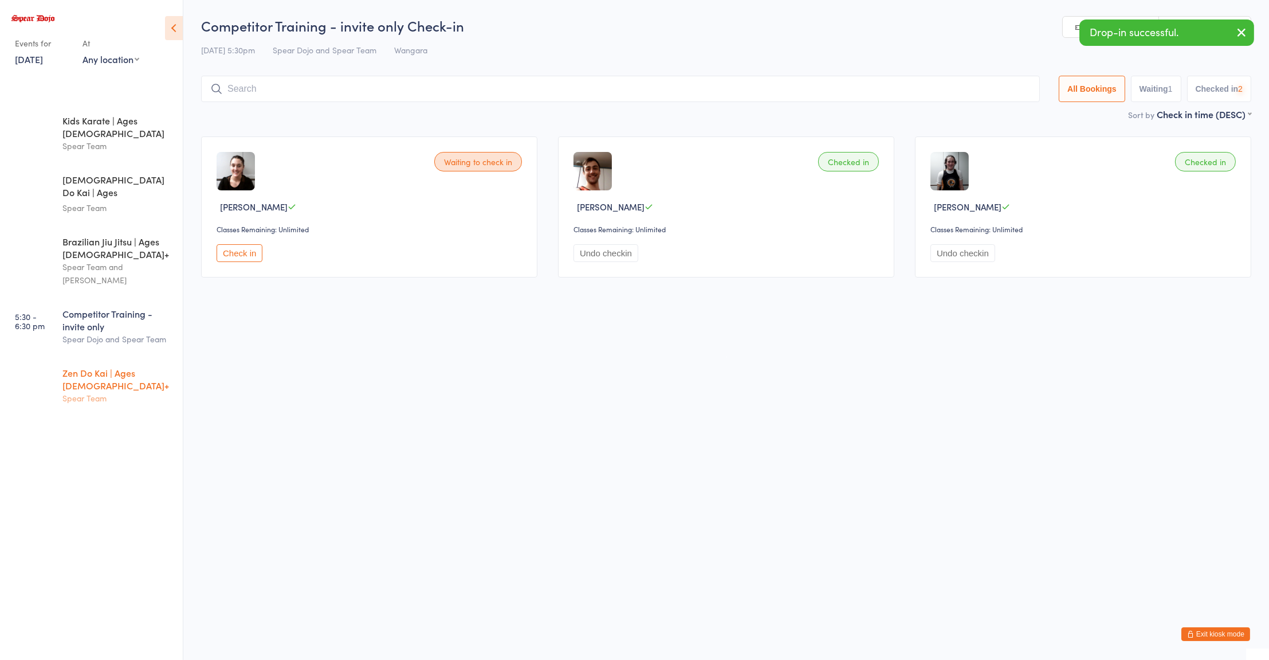
click at [129, 366] on div "Zen Do Kai | Ages [DEMOGRAPHIC_DATA]+" at bounding box center [117, 378] width 111 height 25
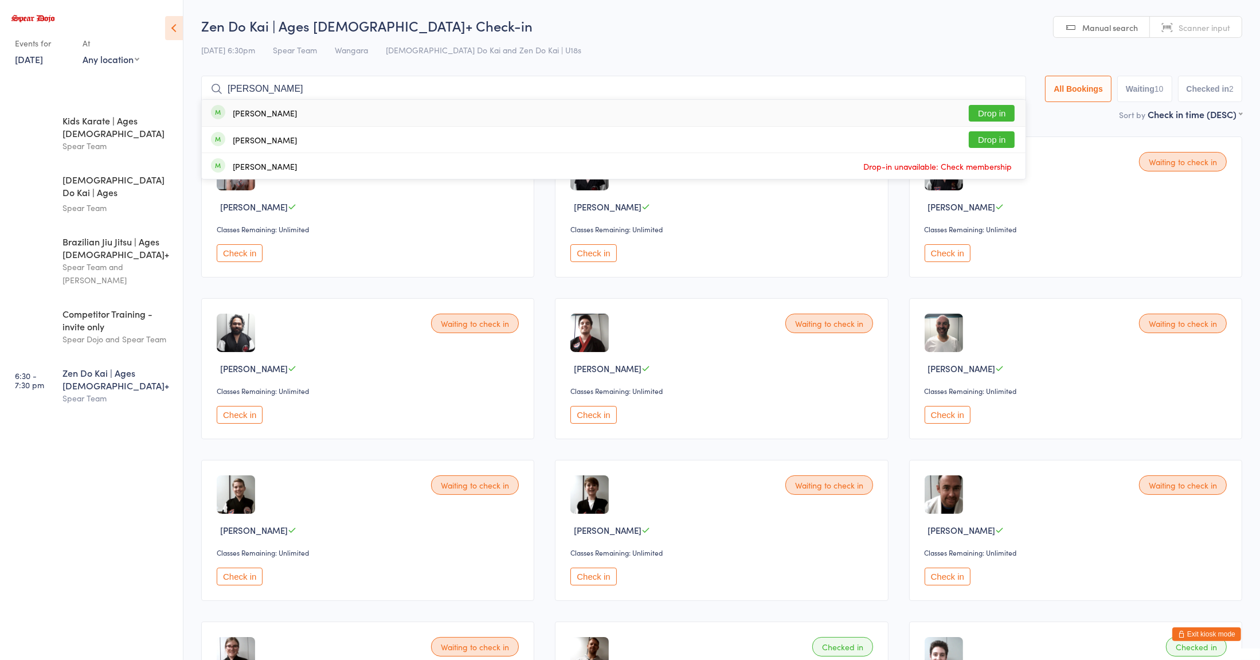
type input "[PERSON_NAME]"
click at [990, 143] on button "Drop in" at bounding box center [991, 139] width 46 height 17
